Goal: Information Seeking & Learning: Obtain resource

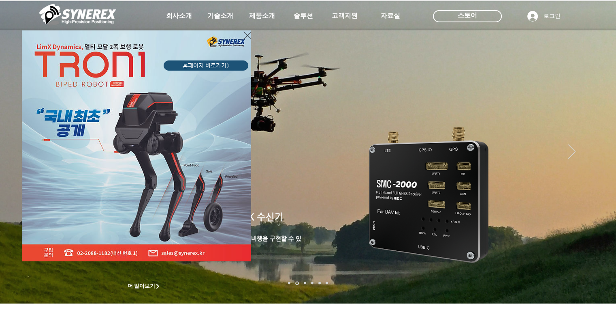
click at [247, 35] on icon "사이트로 돌아가기" at bounding box center [248, 36] width 8 height 8
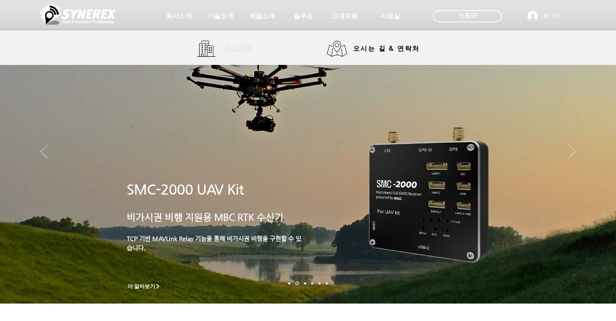
click at [205, 47] on link "회사소개" at bounding box center [227, 49] width 61 height 16
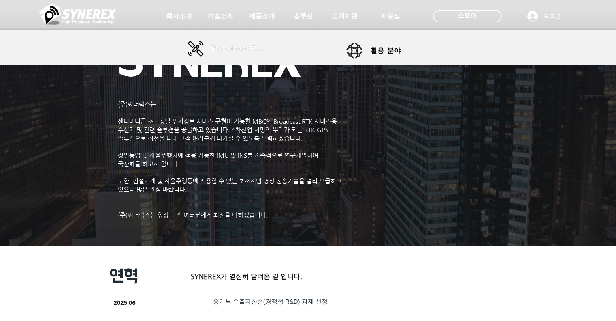
click at [226, 48] on span "Broadcast RTK" at bounding box center [239, 48] width 55 height 7
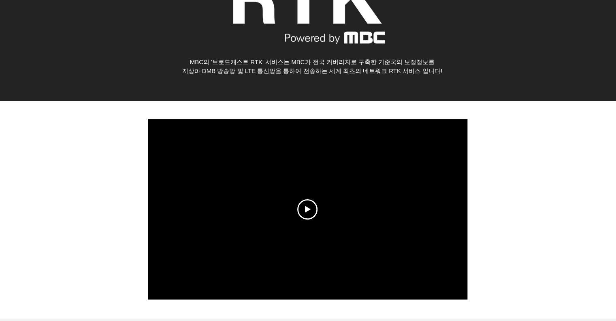
scroll to position [162, 0]
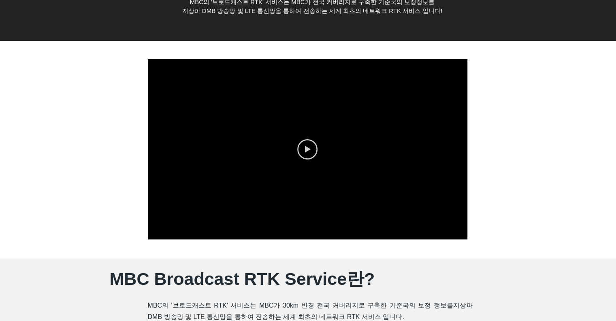
click at [310, 149] on icon "Play video" at bounding box center [308, 148] width 6 height 7
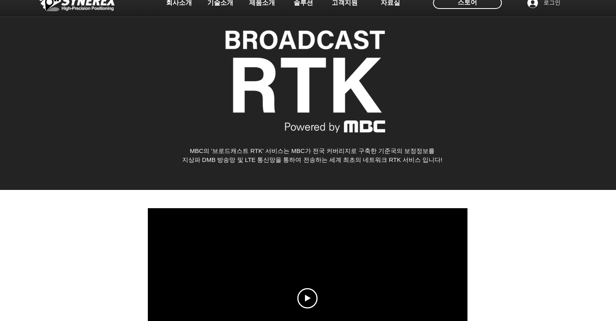
scroll to position [0, 0]
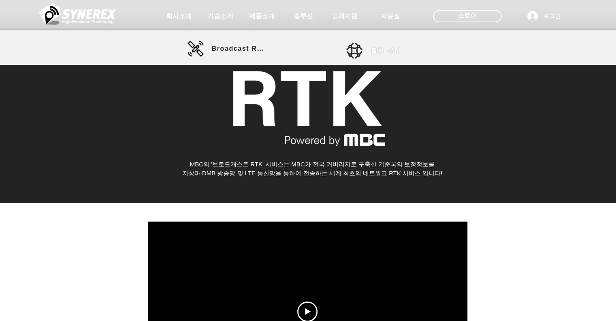
click at [374, 50] on span "활용 분야" at bounding box center [386, 51] width 31 height 9
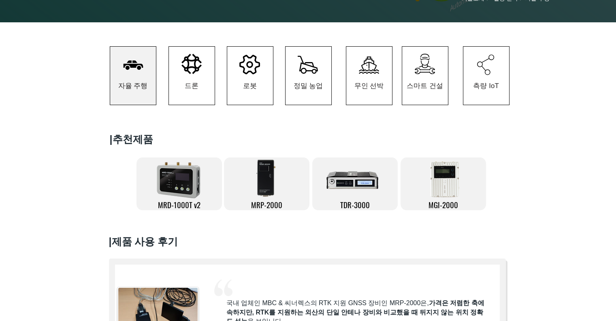
scroll to position [130, 0]
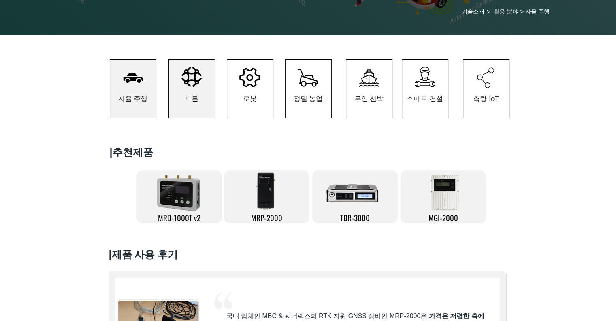
click at [193, 92] on span "드론" at bounding box center [192, 99] width 46 height 38
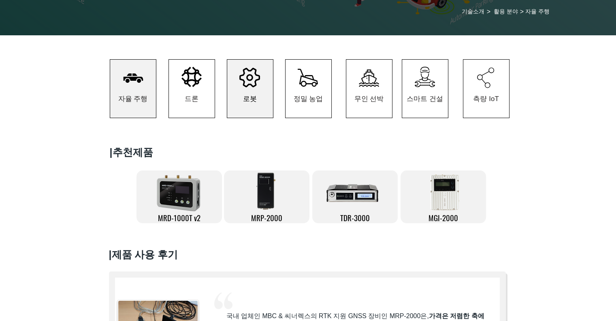
click at [256, 98] on span "로봇" at bounding box center [250, 98] width 14 height 9
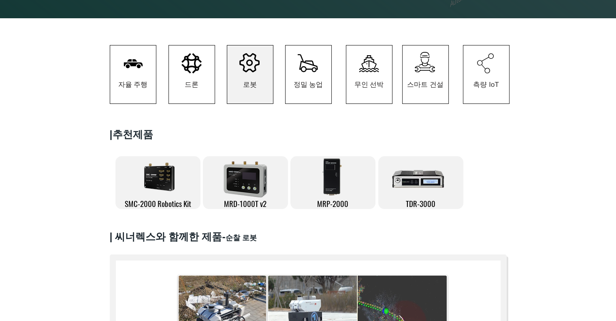
scroll to position [122, 0]
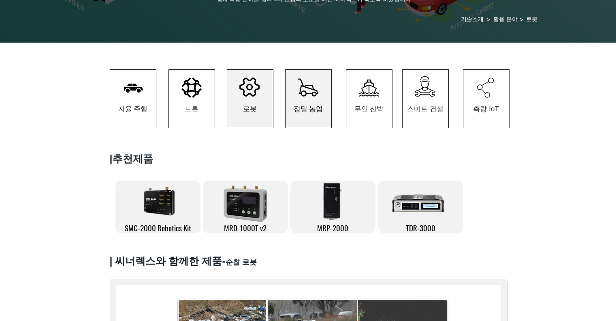
click at [312, 105] on span "정밀 농업" at bounding box center [309, 109] width 46 height 38
click at [314, 93] on icon "#comp-kzbiihn1 svg [data-color="1"] {fill: #000000;}" at bounding box center [308, 87] width 20 height 18
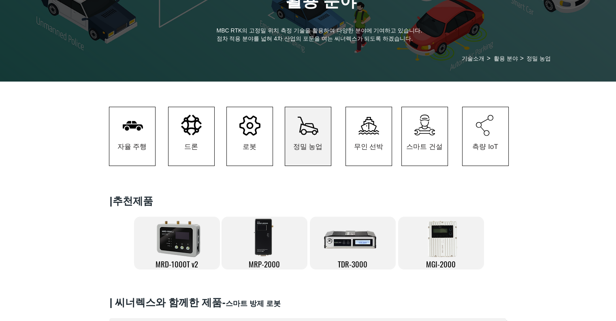
scroll to position [81, 0]
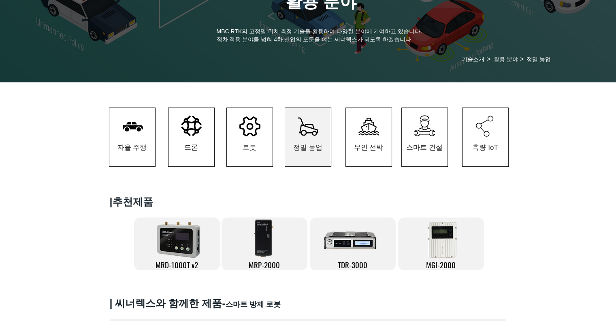
click at [370, 135] on icon "#comp-kzbijty2 svg [data-color="1"] {fill: #000000;}" at bounding box center [369, 127] width 21 height 18
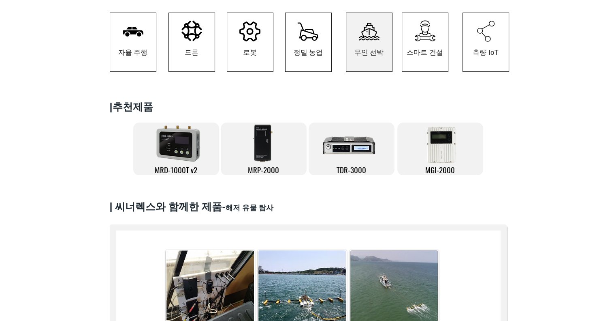
scroll to position [162, 0]
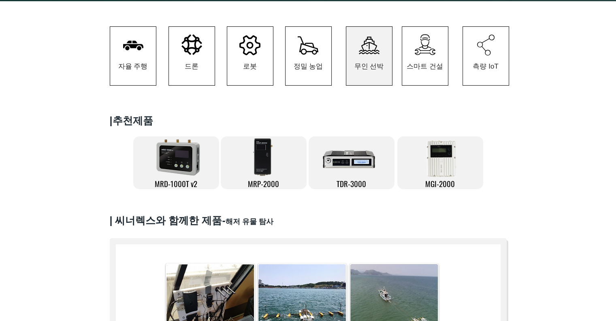
click at [194, 55] on icon at bounding box center [192, 44] width 21 height 21
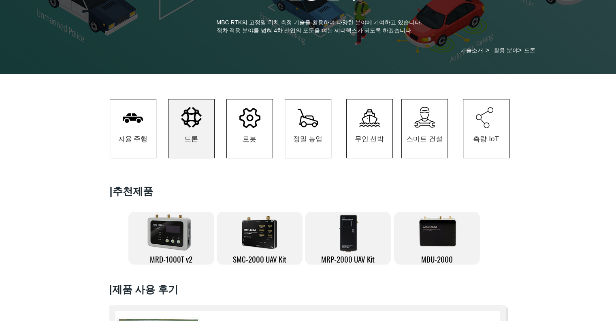
scroll to position [81, 0]
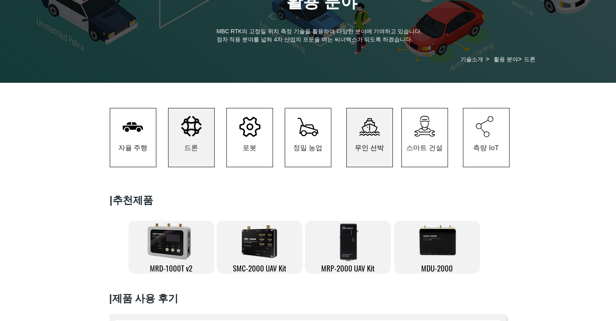
click at [383, 133] on span "무인 선박" at bounding box center [370, 147] width 46 height 38
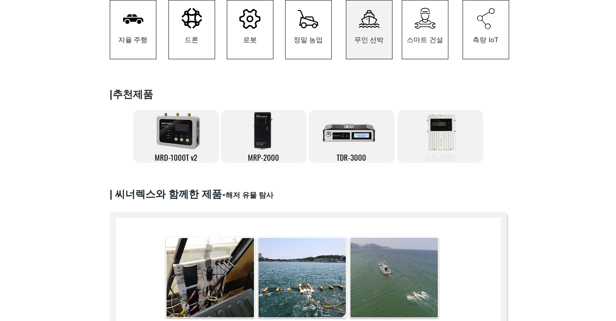
scroll to position [122, 0]
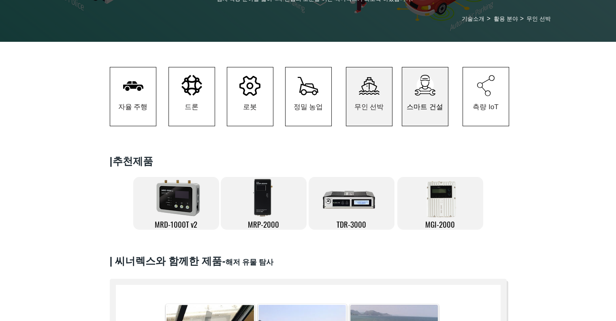
click at [417, 105] on span "스마트 건설" at bounding box center [425, 106] width 36 height 9
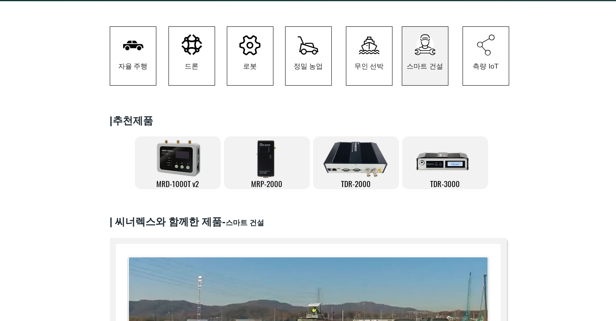
scroll to position [122, 0]
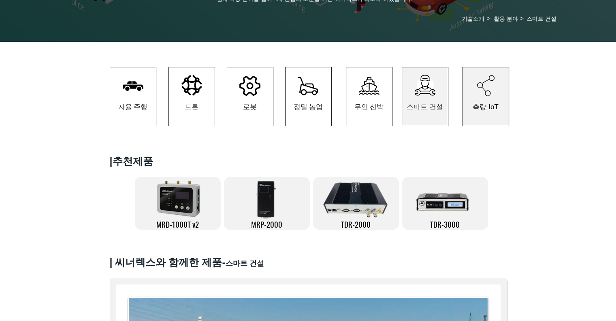
click at [476, 99] on span "측량 IoT" at bounding box center [486, 107] width 46 height 38
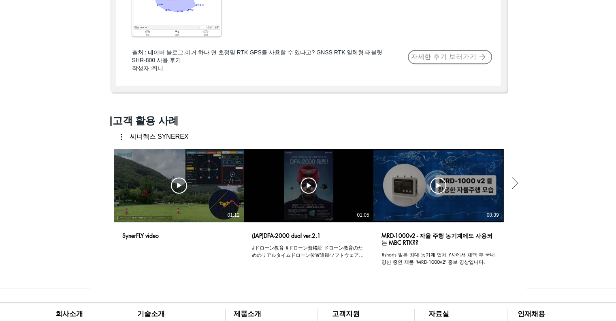
scroll to position [608, 0]
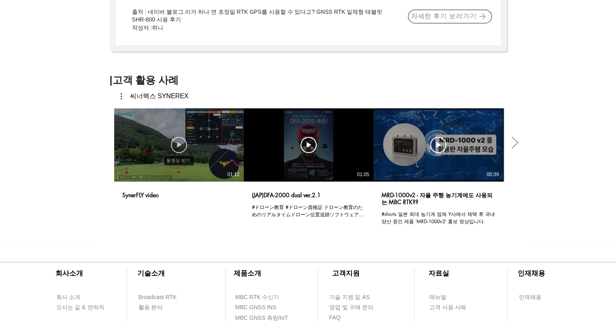
click at [182, 153] on icon "동영상 보기" at bounding box center [179, 145] width 16 height 16
click at [441, 153] on icon "동영상 보기" at bounding box center [438, 145] width 16 height 16
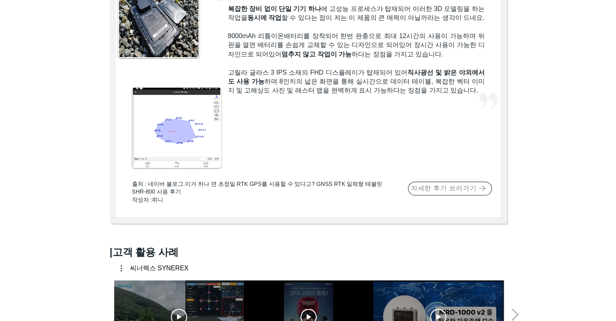
scroll to position [405, 0]
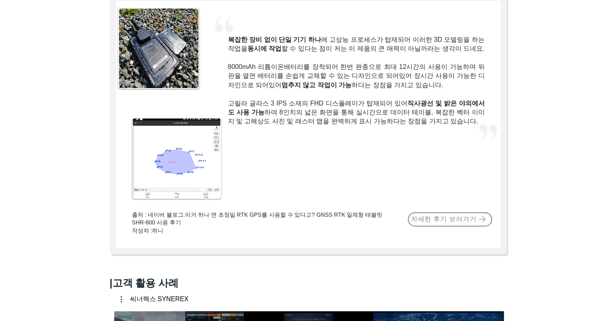
click at [572, 177] on div at bounding box center [308, 112] width 616 height 306
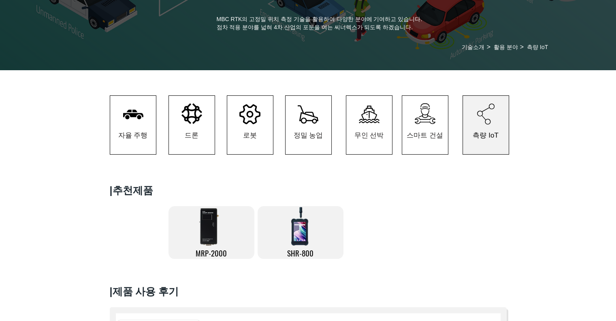
scroll to position [81, 0]
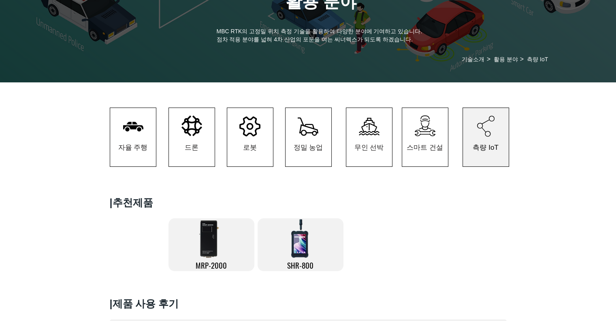
click at [138, 131] on icon at bounding box center [139, 129] width 4 height 4
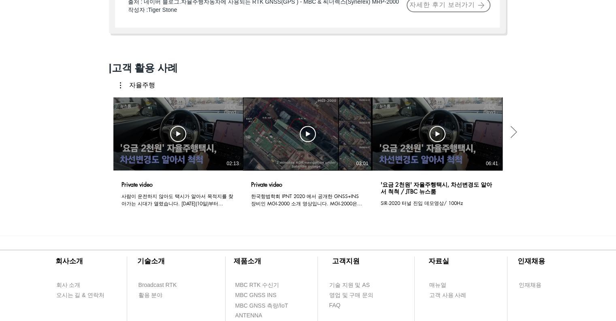
scroll to position [608, 0]
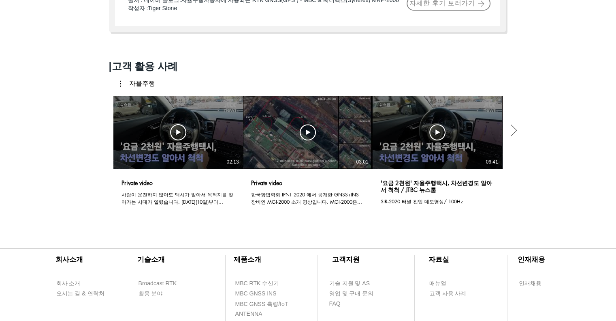
click at [329, 130] on div "동영상 보기 동영상 보기 03:01" at bounding box center [308, 132] width 130 height 73
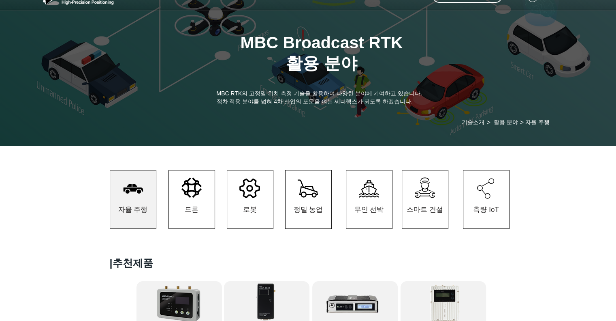
scroll to position [0, 0]
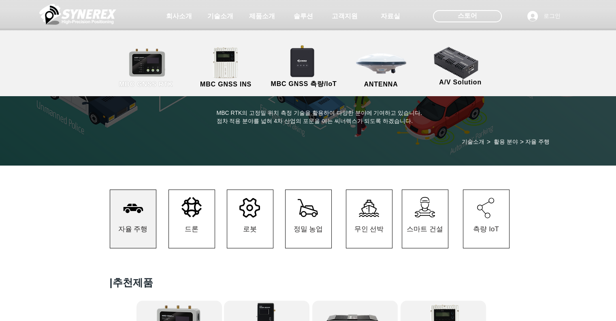
click at [144, 70] on link "MBC GNSS RTK" at bounding box center [146, 68] width 73 height 43
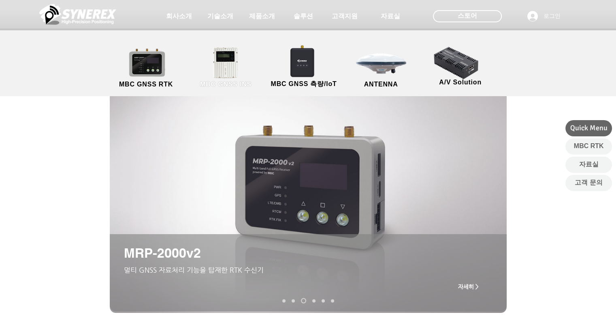
click at [233, 64] on link "MBC GNSS INS" at bounding box center [226, 68] width 73 height 43
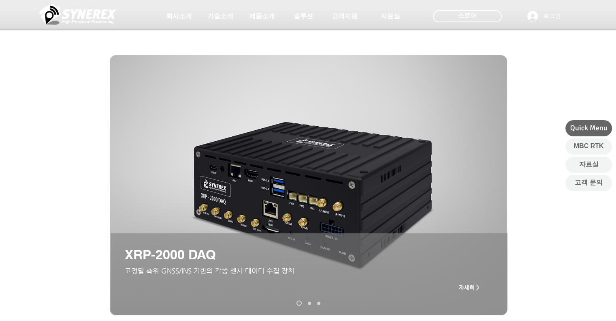
click at [43, 92] on div at bounding box center [308, 60] width 616 height 120
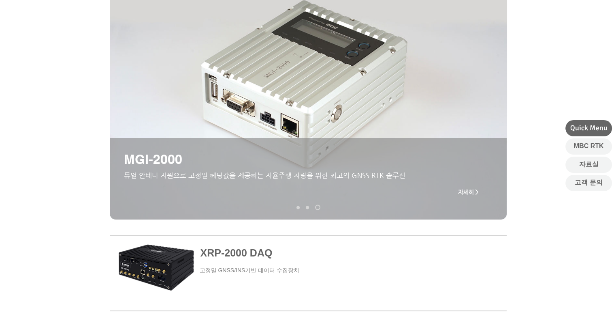
scroll to position [203, 0]
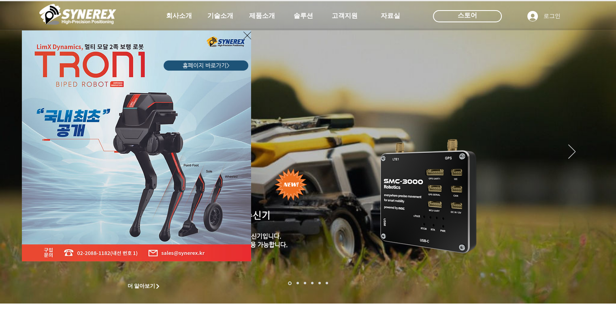
click at [219, 19] on div "LimX Dinamics" at bounding box center [308, 160] width 616 height 321
click at [224, 13] on div "LimX Dinamics" at bounding box center [308, 160] width 616 height 321
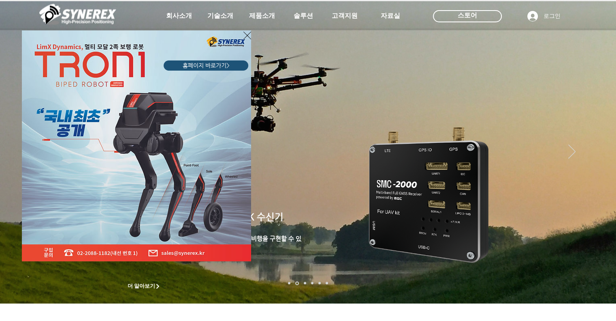
click at [249, 34] on icon "사이트로 돌아가기" at bounding box center [248, 36] width 8 height 8
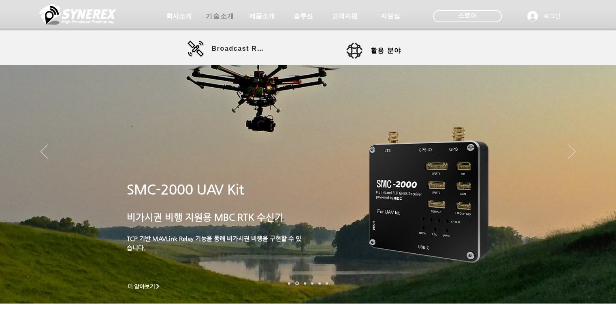
click at [223, 15] on span "기술소개" at bounding box center [220, 16] width 28 height 9
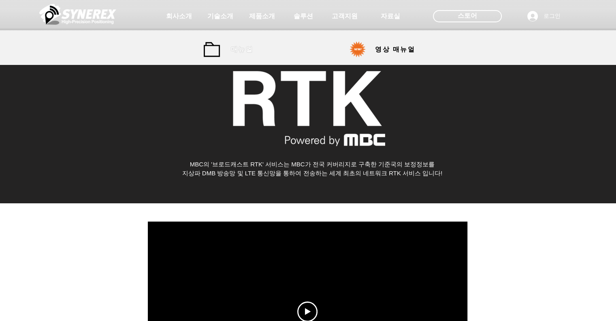
click at [232, 48] on span "매뉴얼" at bounding box center [242, 49] width 22 height 9
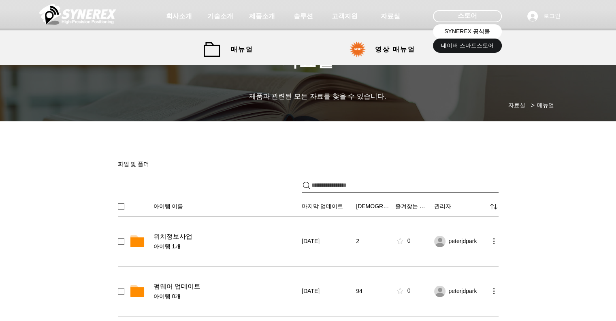
click at [475, 32] on span "SYNEREX 공식몰" at bounding box center [468, 32] width 46 height 8
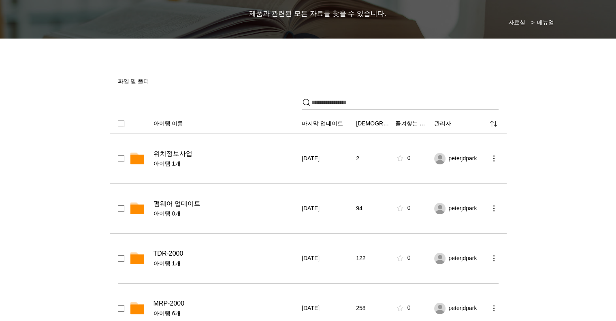
scroll to position [122, 0]
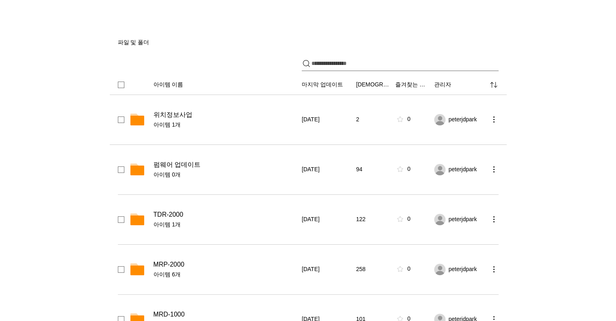
click at [139, 118] on icon "파일 공유" at bounding box center [137, 120] width 14 height 11
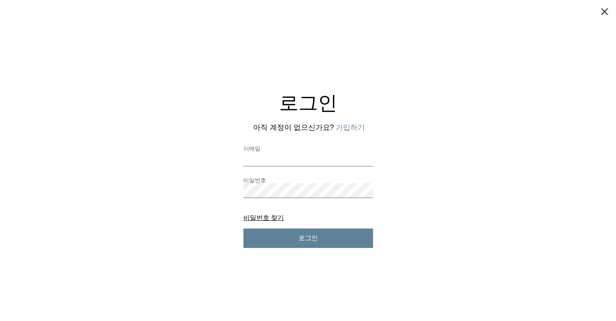
scroll to position [0, 0]
